Goal: Register for event/course

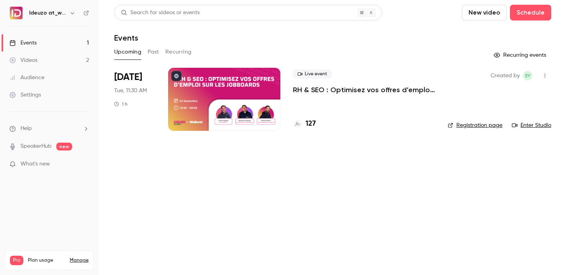
click at [254, 133] on li "[DATE] Tue, 11:30 AM 1 h Live event RH & SEO : Optimisez vos offres d’emploi su…" at bounding box center [332, 104] width 437 height 72
click at [251, 124] on div at bounding box center [224, 99] width 112 height 63
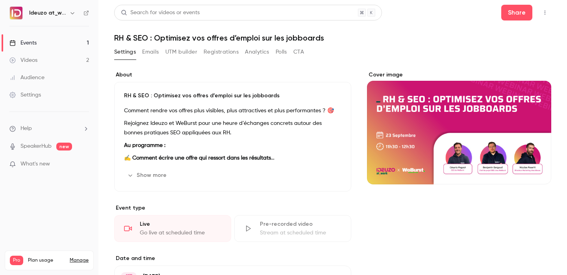
click at [55, 39] on link "Events 1" at bounding box center [49, 42] width 98 height 17
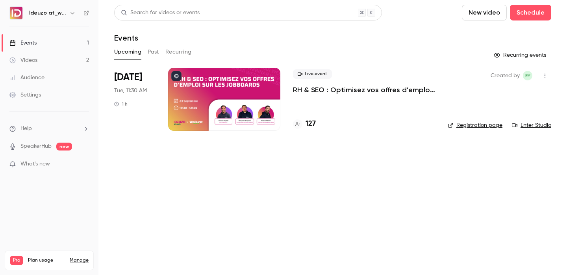
click at [522, 126] on link "Enter Studio" at bounding box center [530, 125] width 39 height 8
click at [309, 127] on h4 "127" at bounding box center [310, 123] width 10 height 11
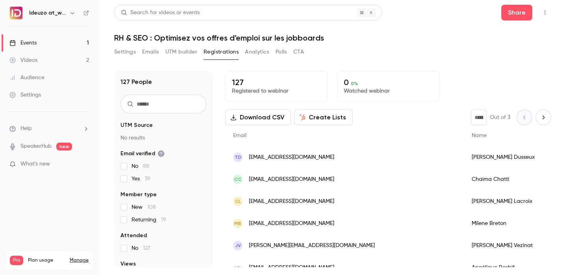
click at [64, 42] on link "Events 1" at bounding box center [49, 42] width 98 height 17
